Goal: Find contact information: Find contact information

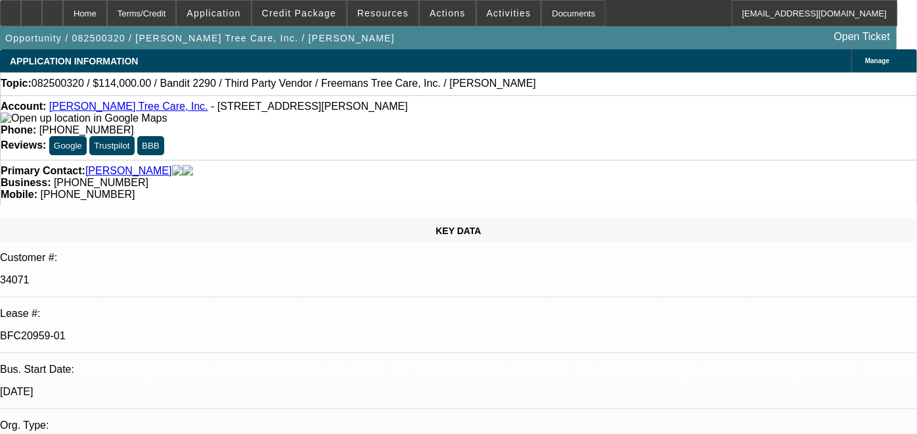
select select "0"
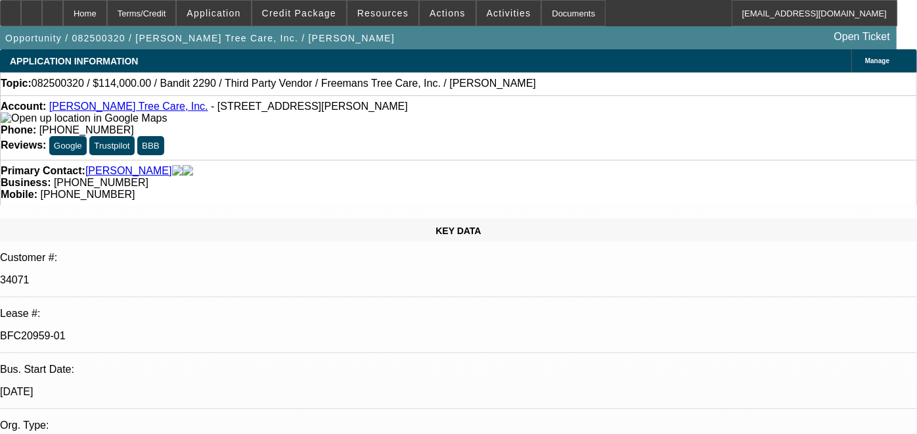
select select "0"
select select "2"
select select "0"
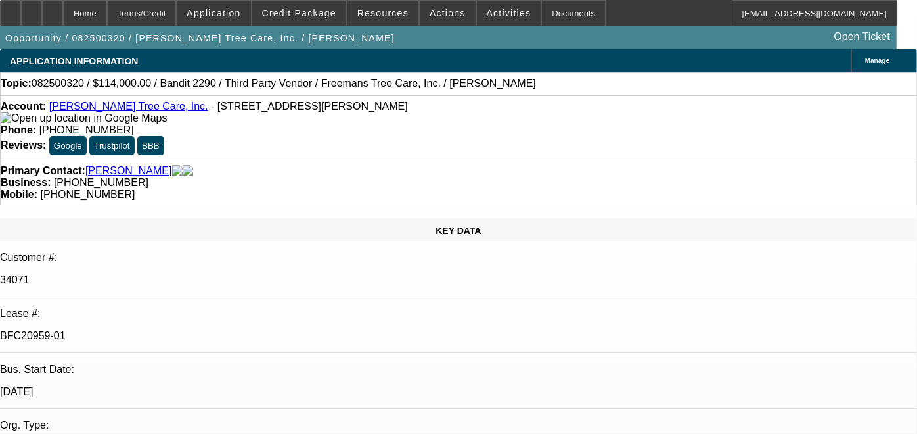
select select "2"
select select "0"
select select "1"
select select "6"
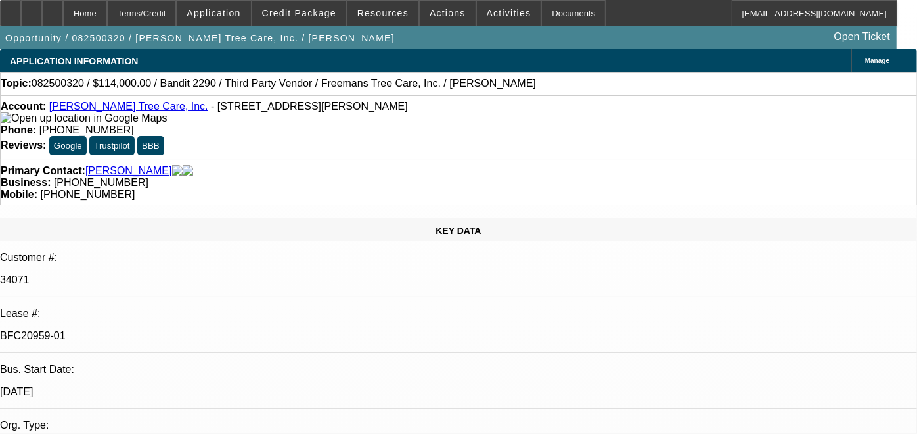
select select "1"
select select "6"
select select "1"
select select "2"
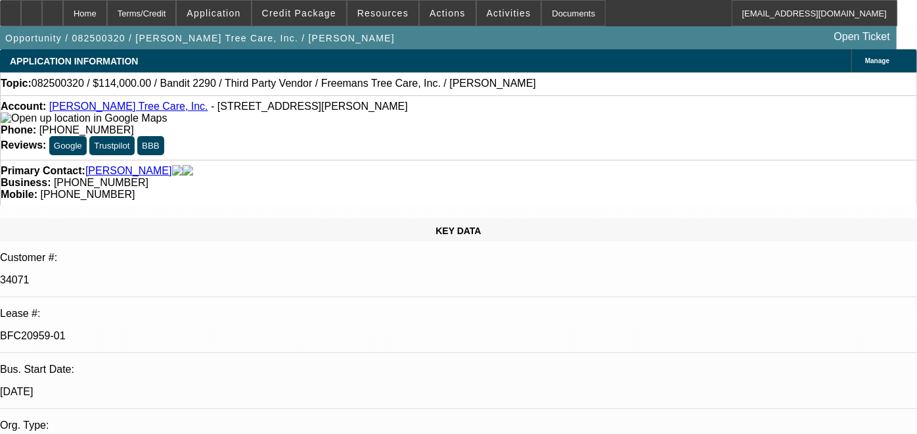
select select "6"
select select "1"
select select "2"
select select "6"
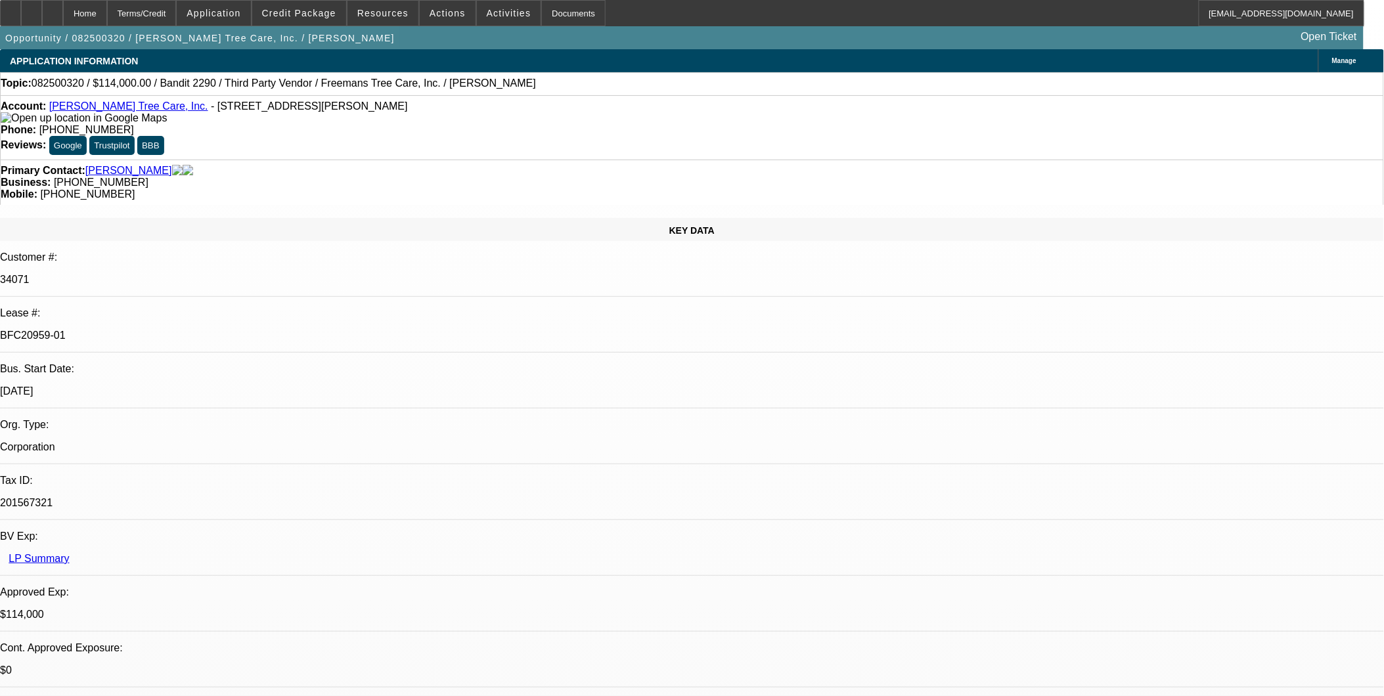
drag, startPoint x: 791, startPoint y: 141, endPoint x: 730, endPoint y: 149, distance: 61.6
click at [730, 189] on div "Mobile: [PHONE_NUMBER]" at bounding box center [692, 195] width 1383 height 12
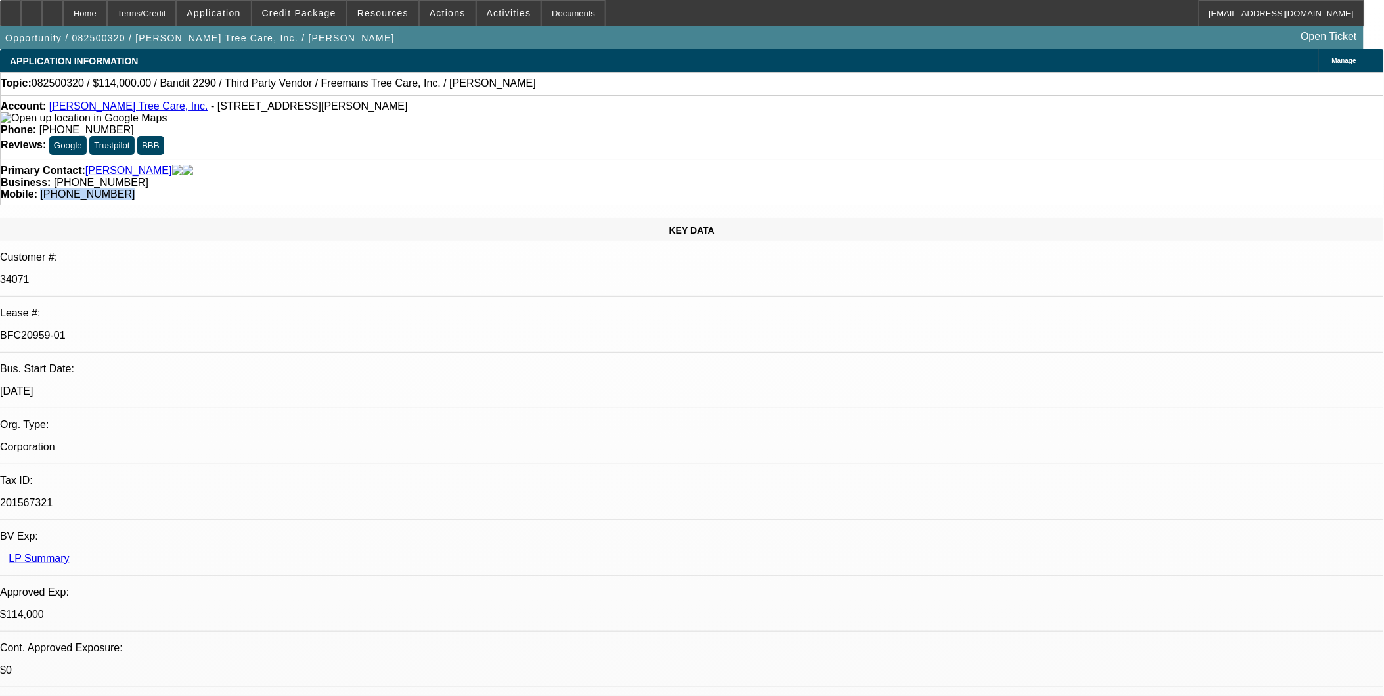
copy span "[PHONE_NUMBER]"
drag, startPoint x: 1290, startPoint y: 79, endPoint x: 1286, endPoint y: 125, distance: 46.9
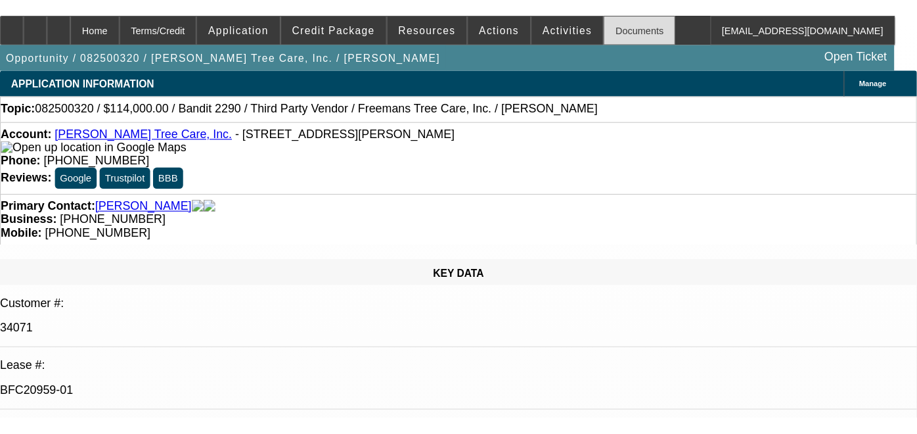
scroll to position [49, 0]
